Goal: Information Seeking & Learning: Learn about a topic

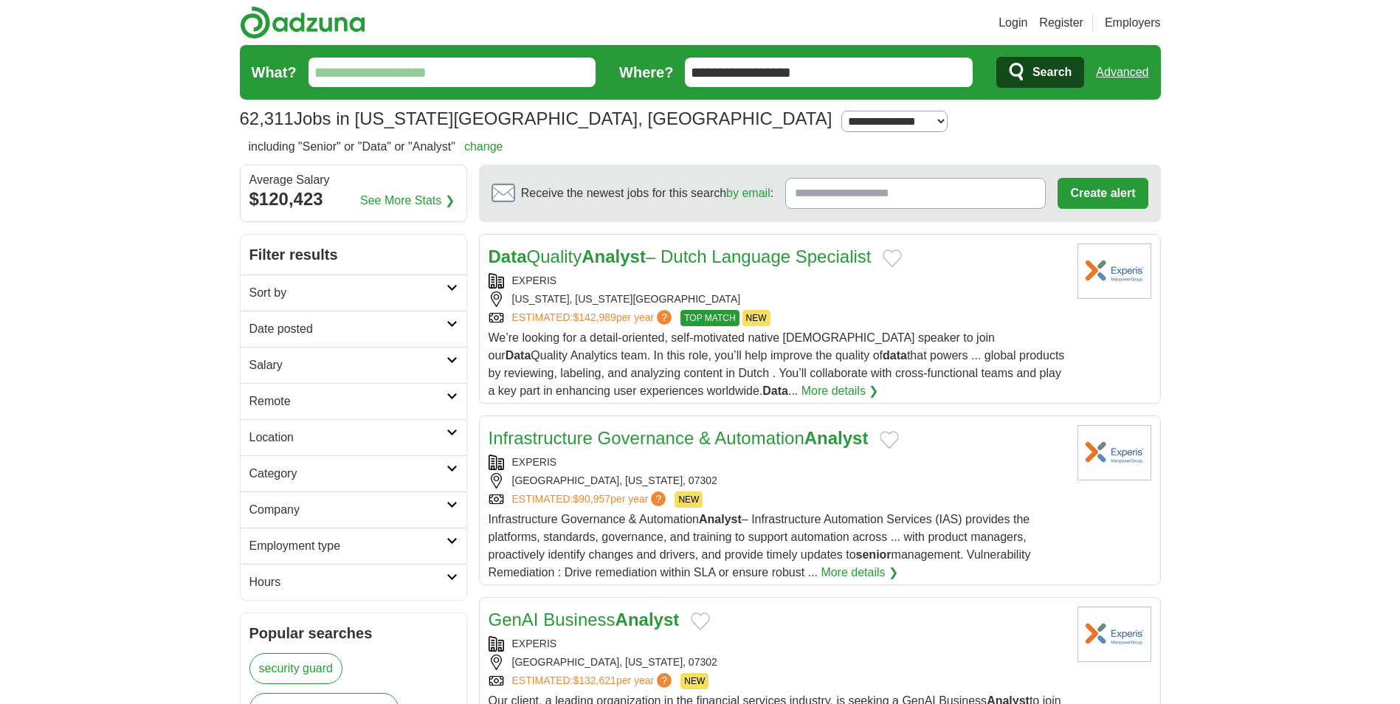
click at [427, 70] on input "What?" at bounding box center [453, 73] width 288 height 30
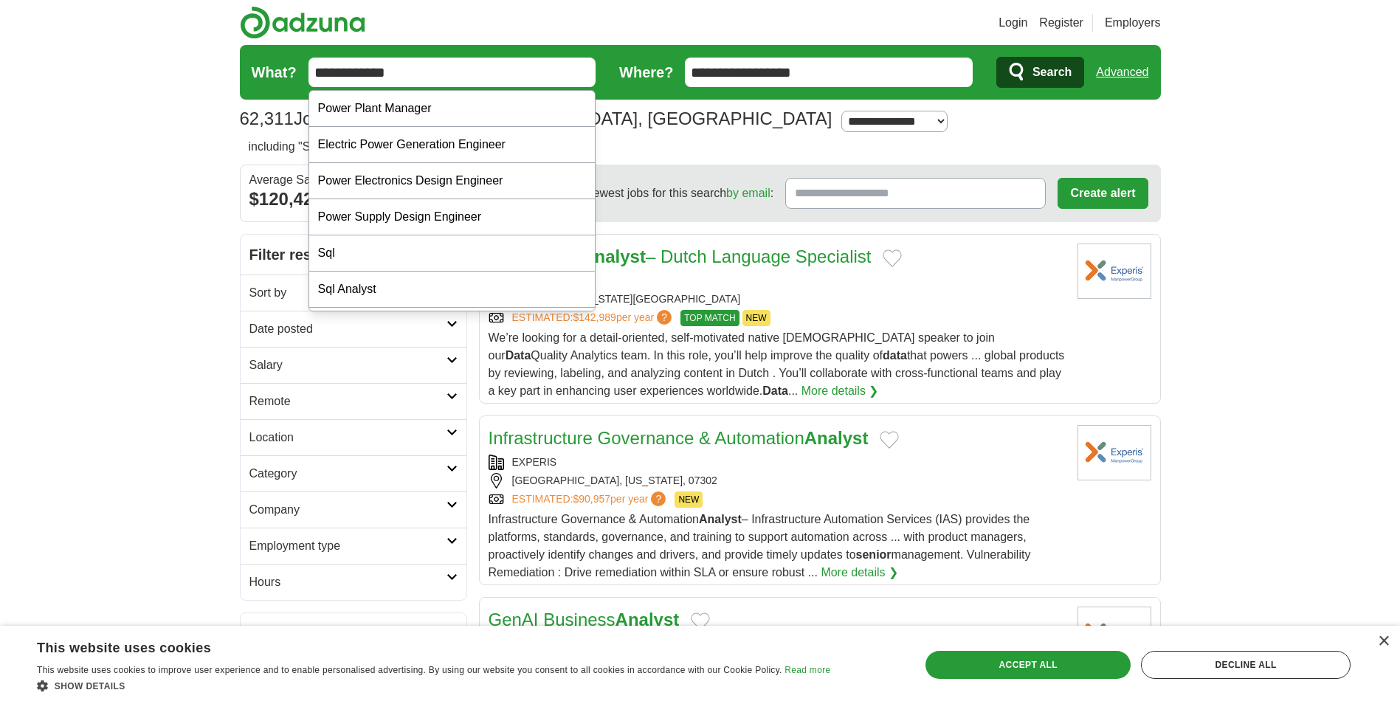
type input "**********"
click at [997, 57] on button "Search" at bounding box center [1041, 72] width 88 height 31
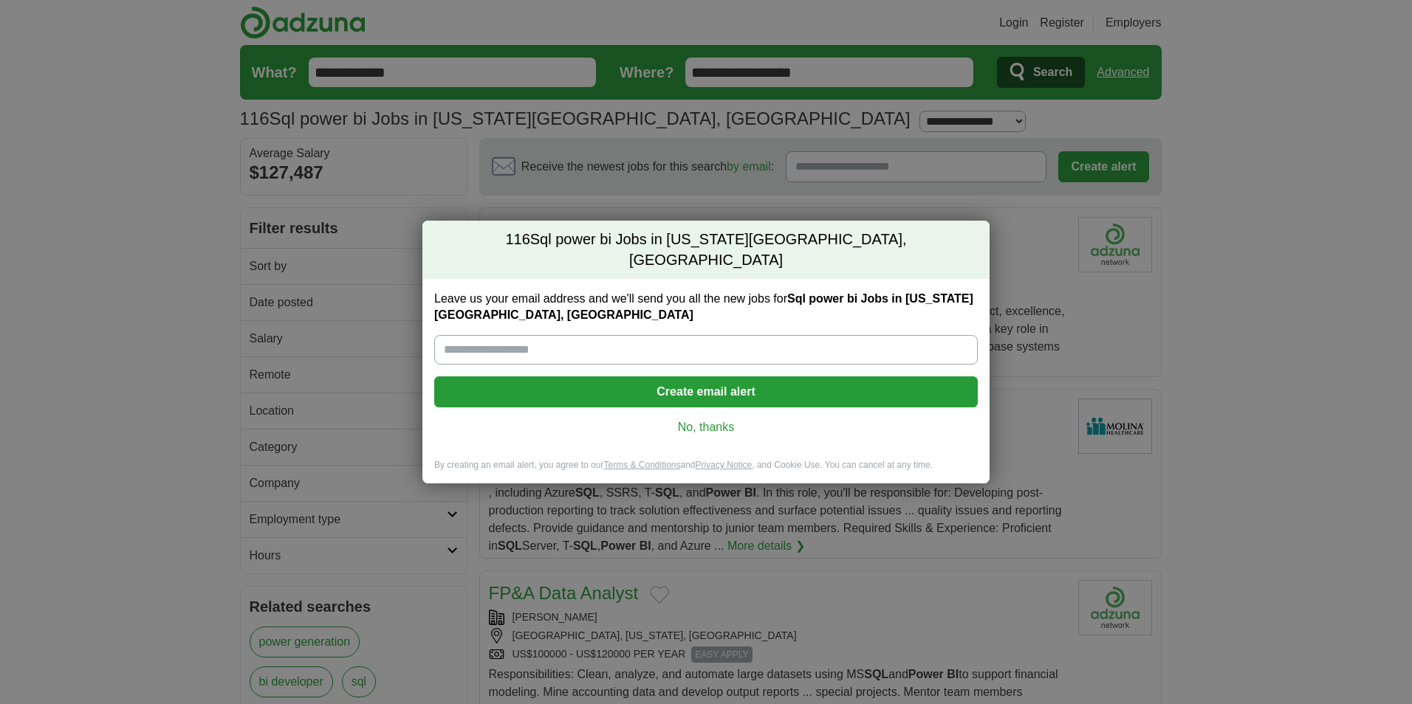
click at [606, 335] on input "Leave us your email address and we'll send you all the new jobs for Sql power b…" at bounding box center [705, 350] width 543 height 30
type input "**********"
click at [619, 387] on button "Create email alert" at bounding box center [705, 392] width 543 height 31
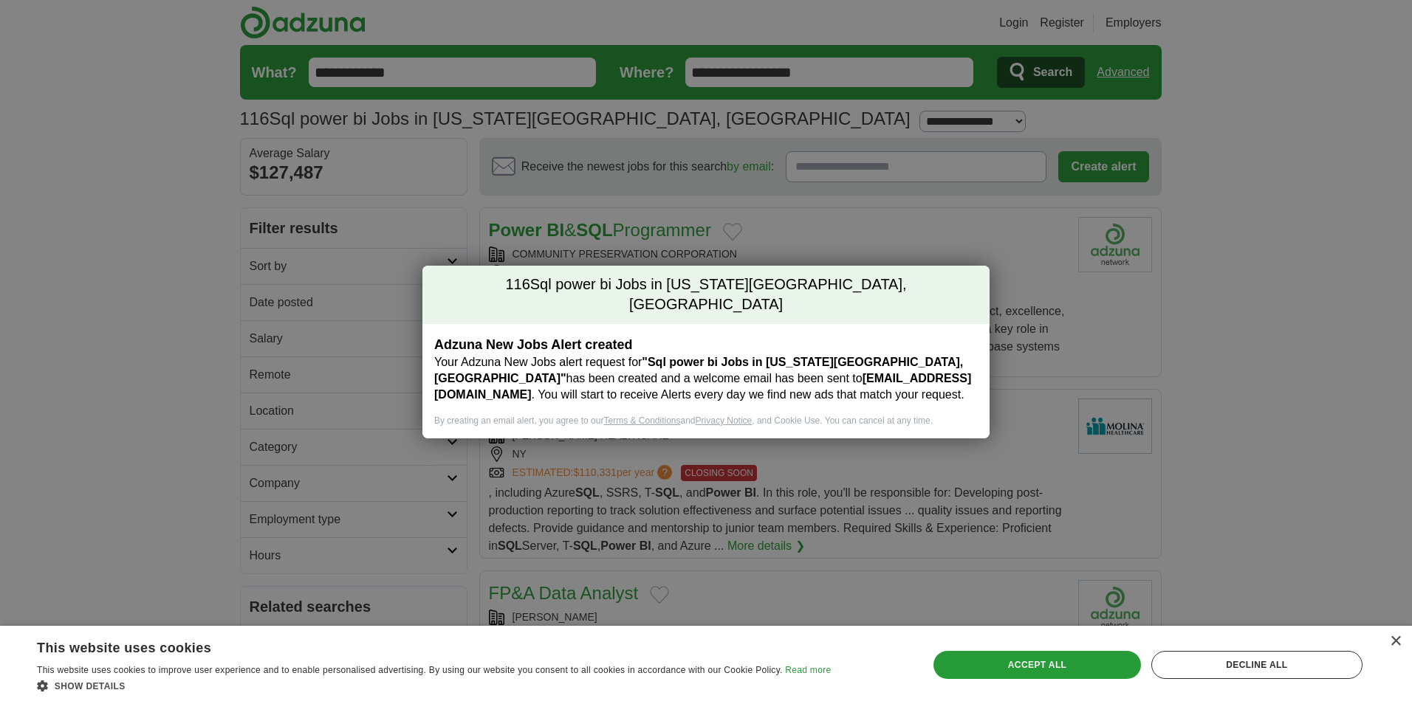
click at [845, 446] on div "116 Sql power bi Jobs in New York City, NY Adzuna New Jobs Alert created Your A…" at bounding box center [706, 352] width 1412 height 704
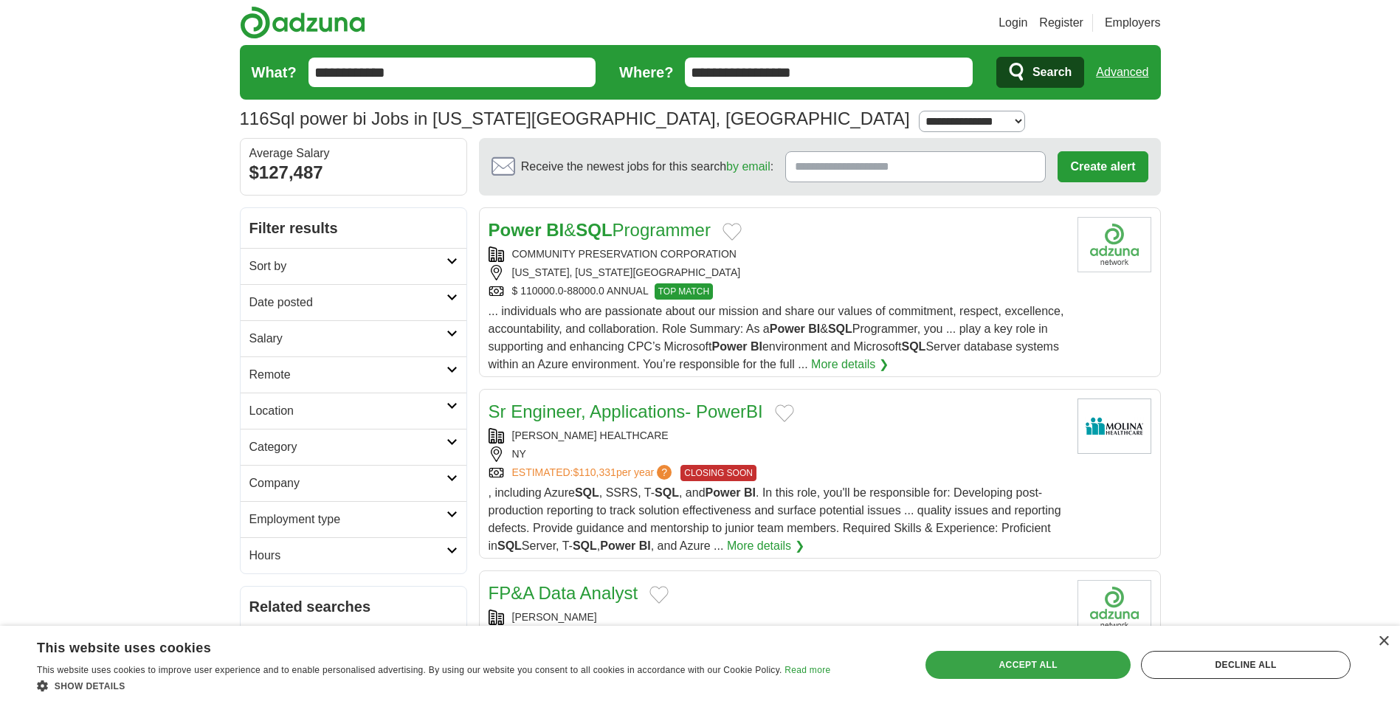
click at [1105, 660] on div "Accept all" at bounding box center [1028, 665] width 205 height 28
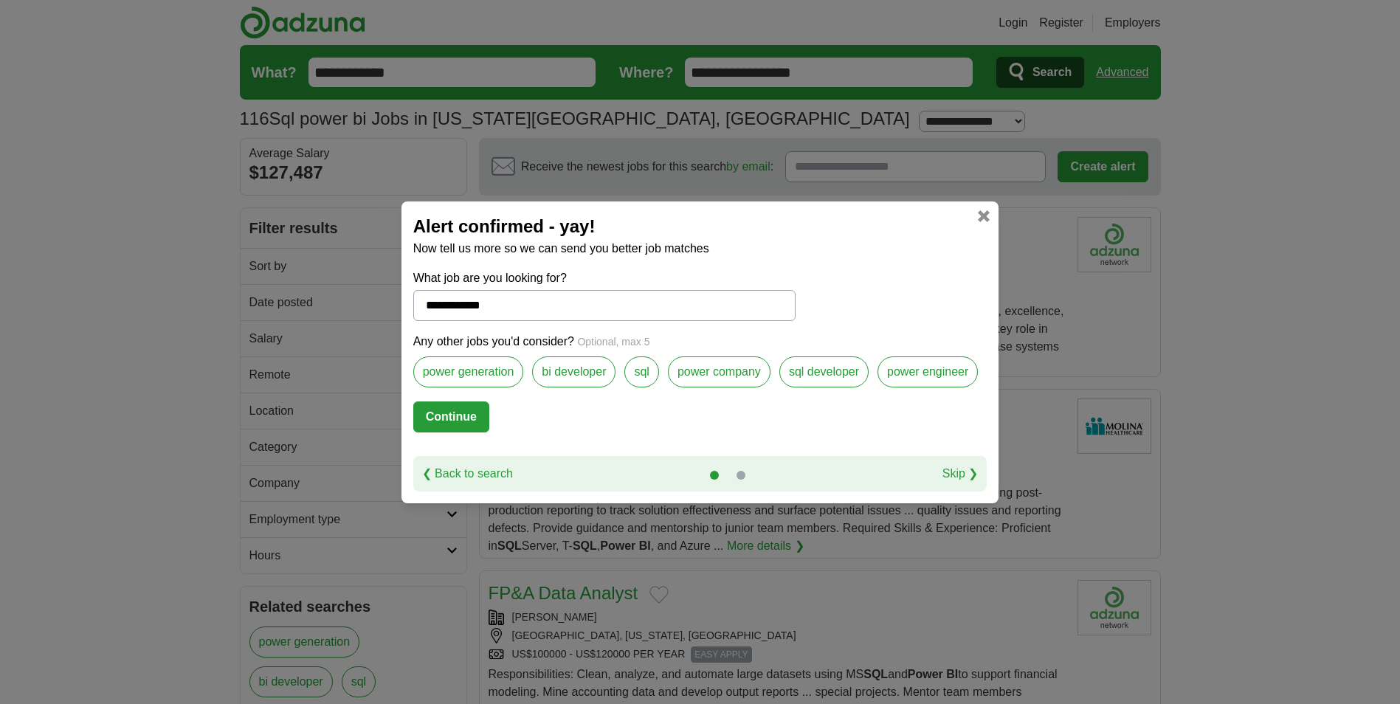
click at [960, 469] on link "Skip ❯" at bounding box center [961, 474] width 36 height 18
select select "*"
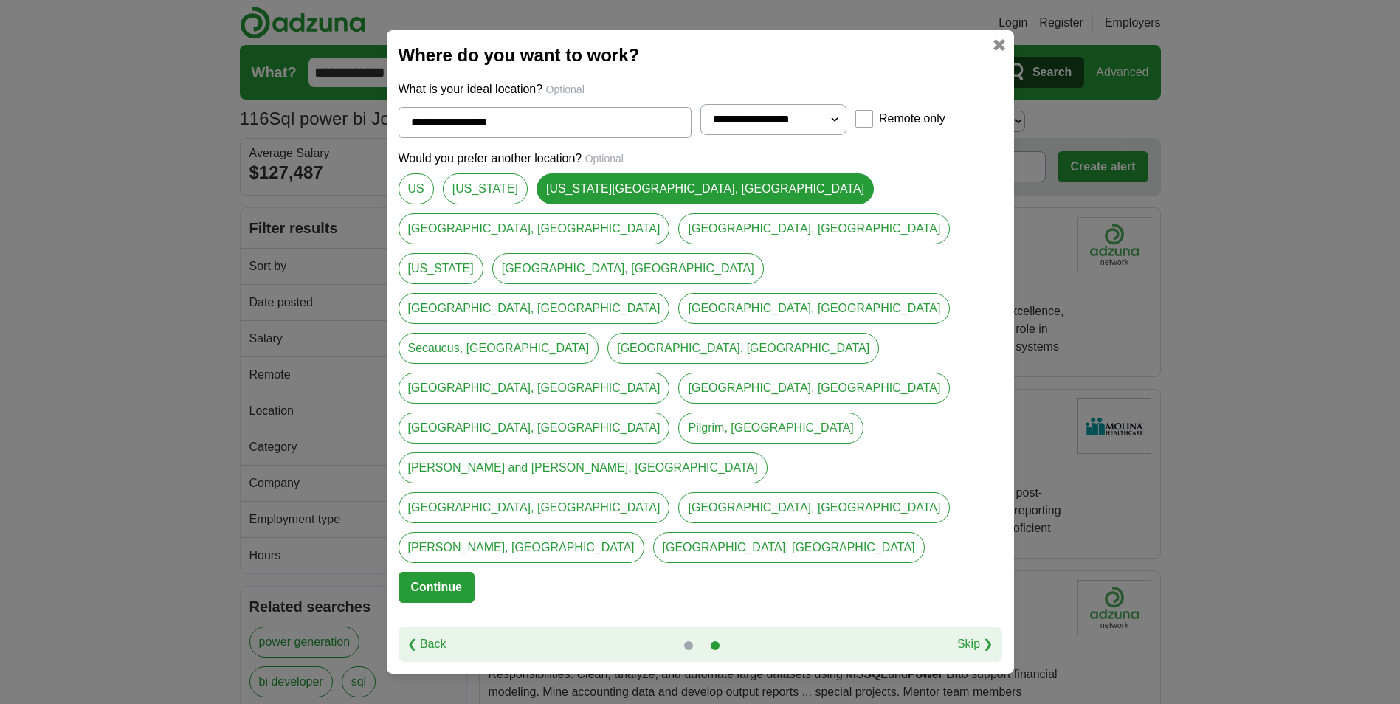
click at [670, 244] on link "Manhattan, NY" at bounding box center [535, 228] width 272 height 31
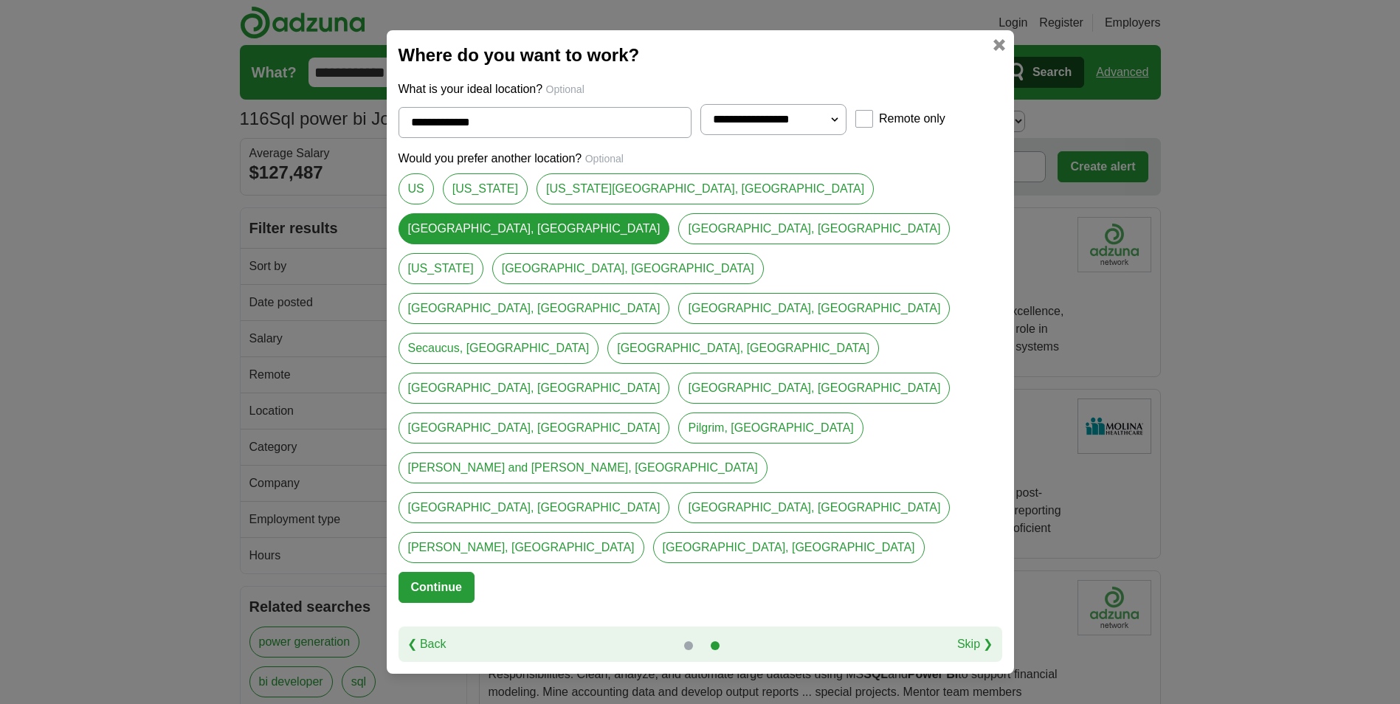
click at [591, 204] on link "New York City, NY" at bounding box center [705, 188] width 337 height 31
type input "**********"
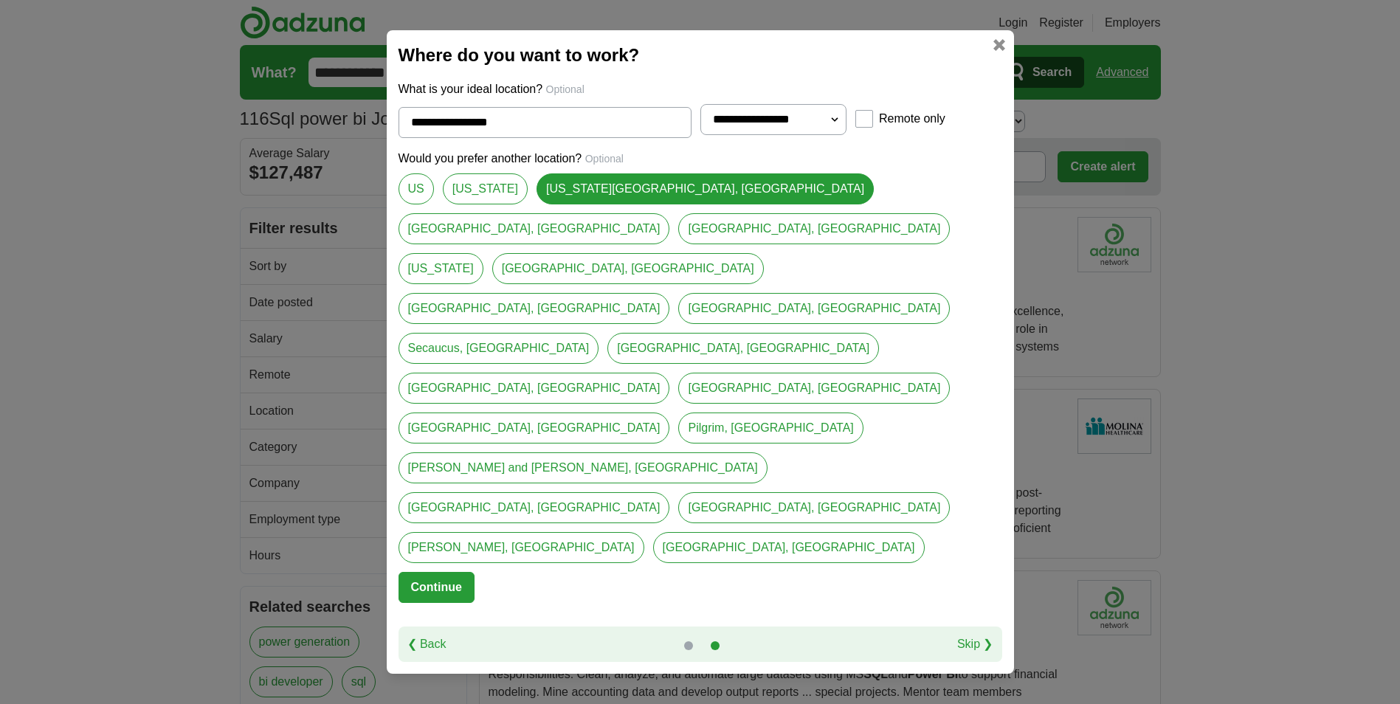
click at [407, 572] on button "Continue" at bounding box center [437, 587] width 76 height 31
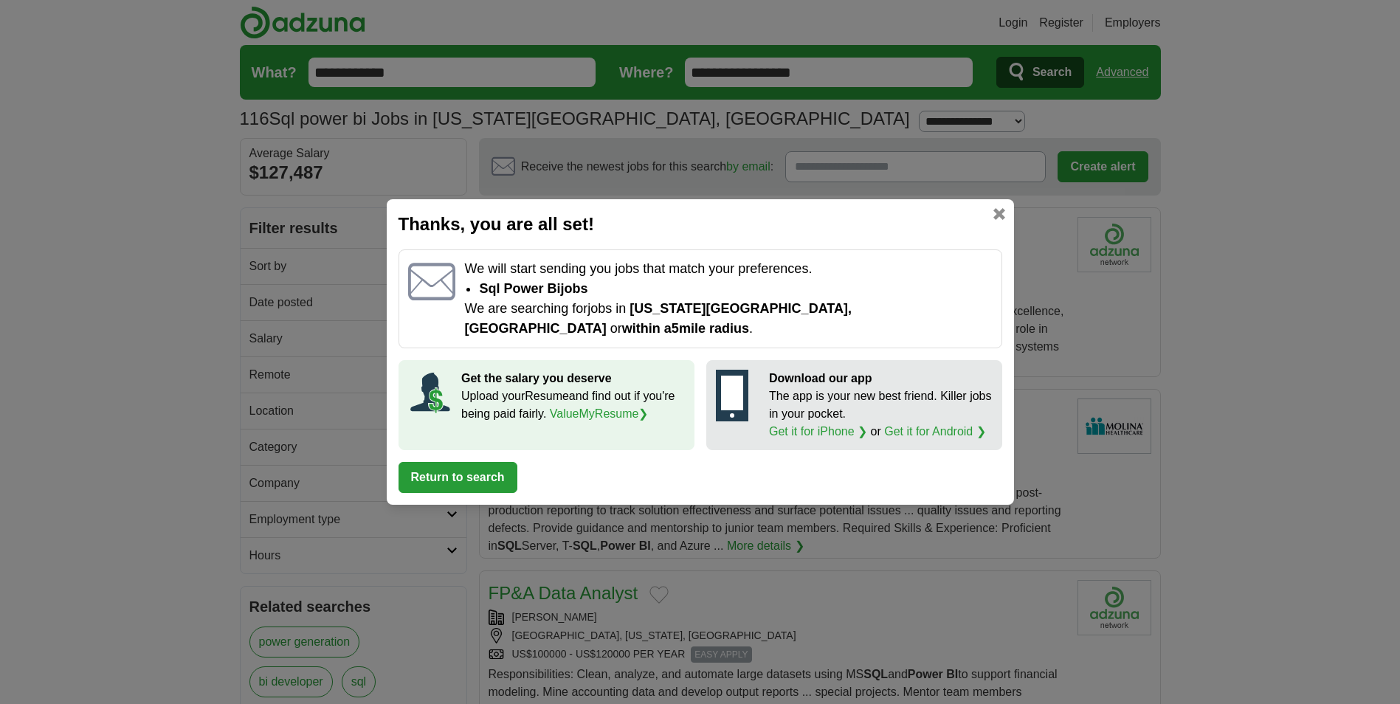
click at [476, 467] on button "Return to search" at bounding box center [458, 477] width 119 height 31
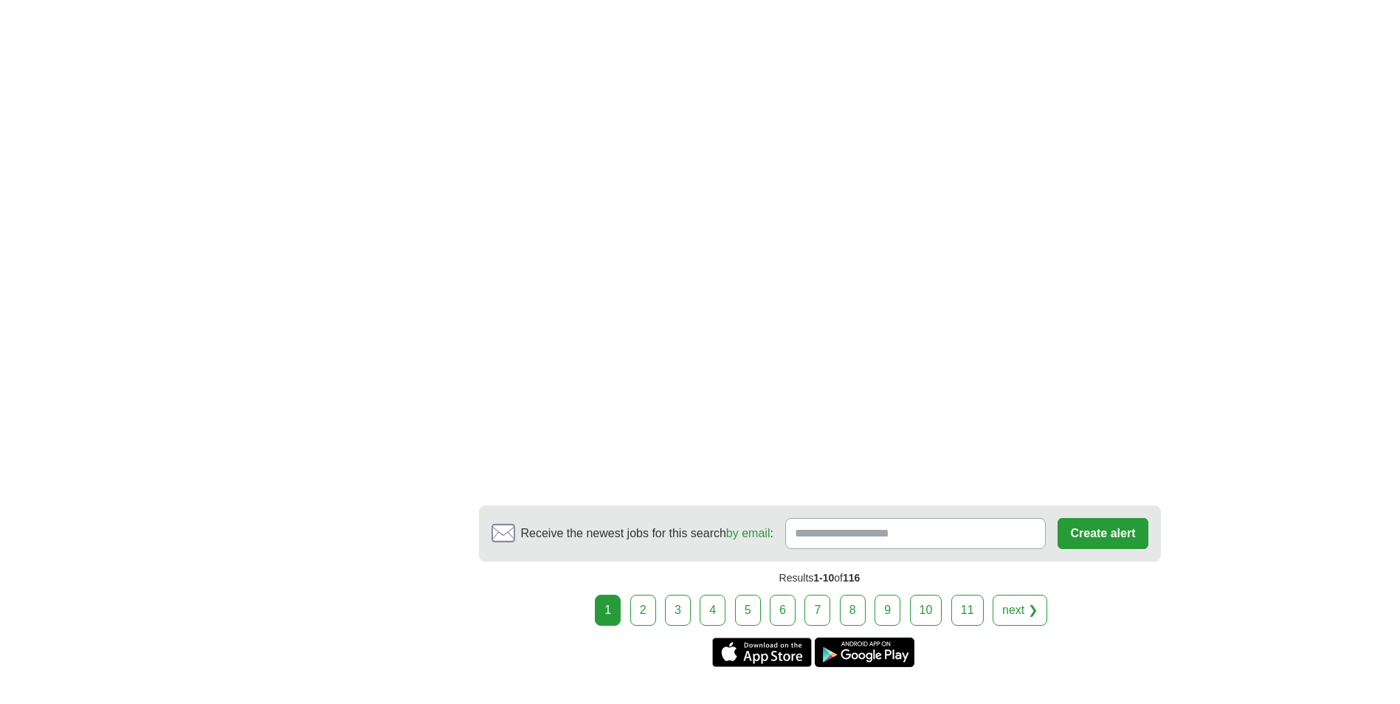
scroll to position [2289, 0]
click at [647, 618] on link "2" at bounding box center [643, 609] width 26 height 31
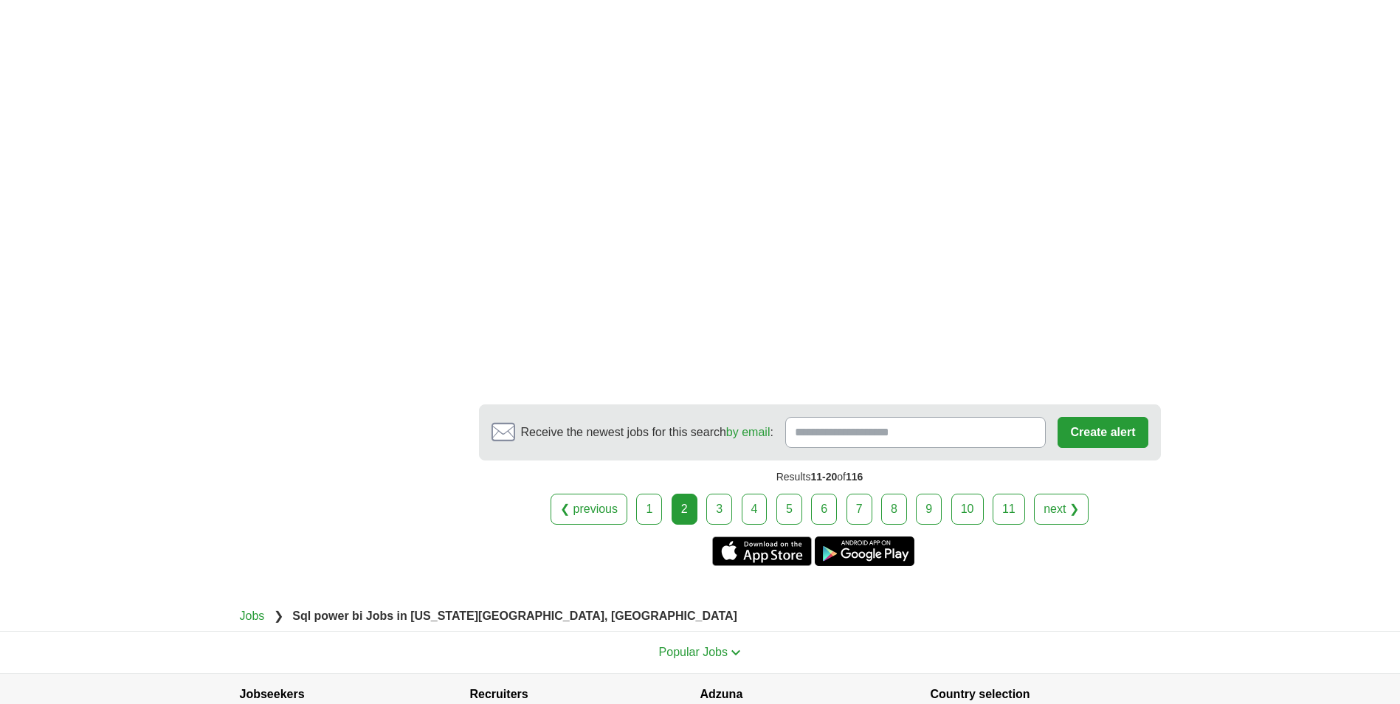
scroll to position [2289, 0]
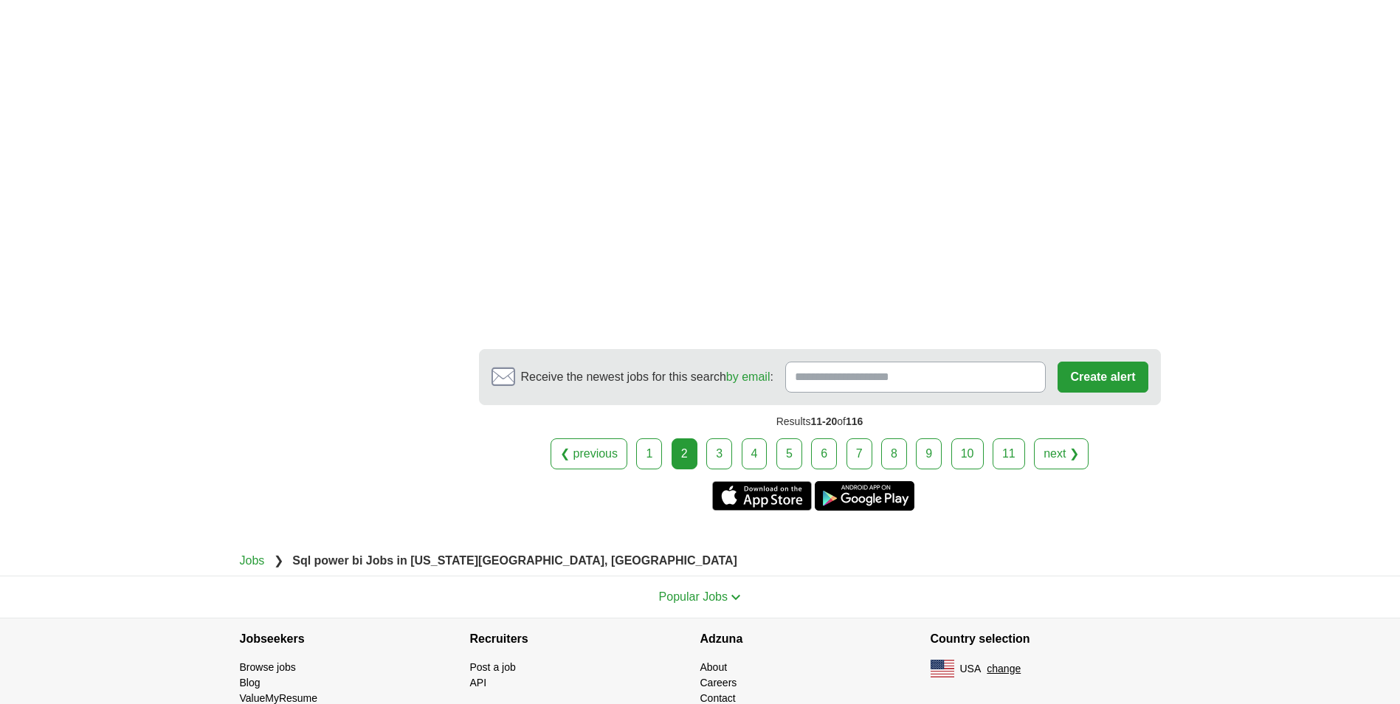
click at [715, 453] on link "3" at bounding box center [719, 454] width 26 height 31
